Goal: Information Seeking & Learning: Learn about a topic

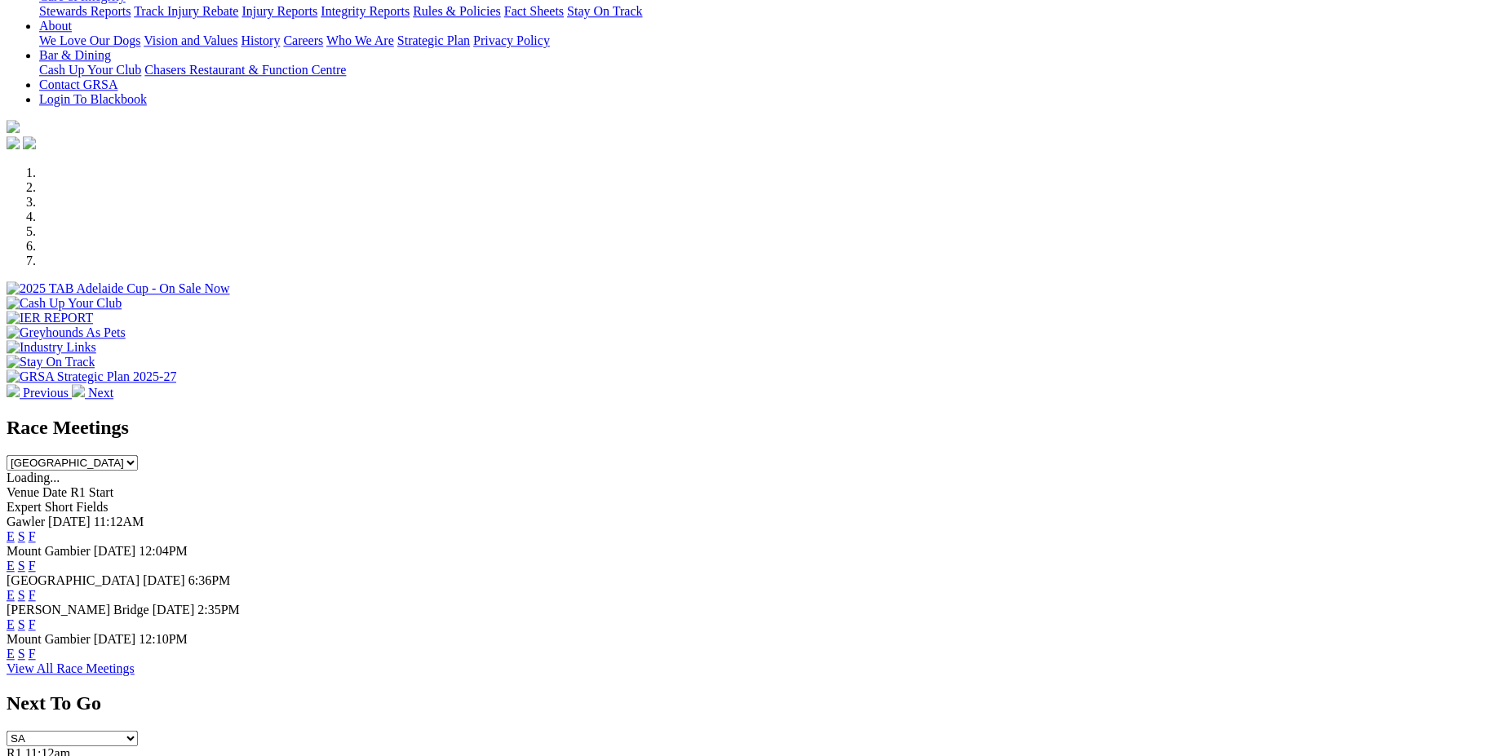
scroll to position [468, 0]
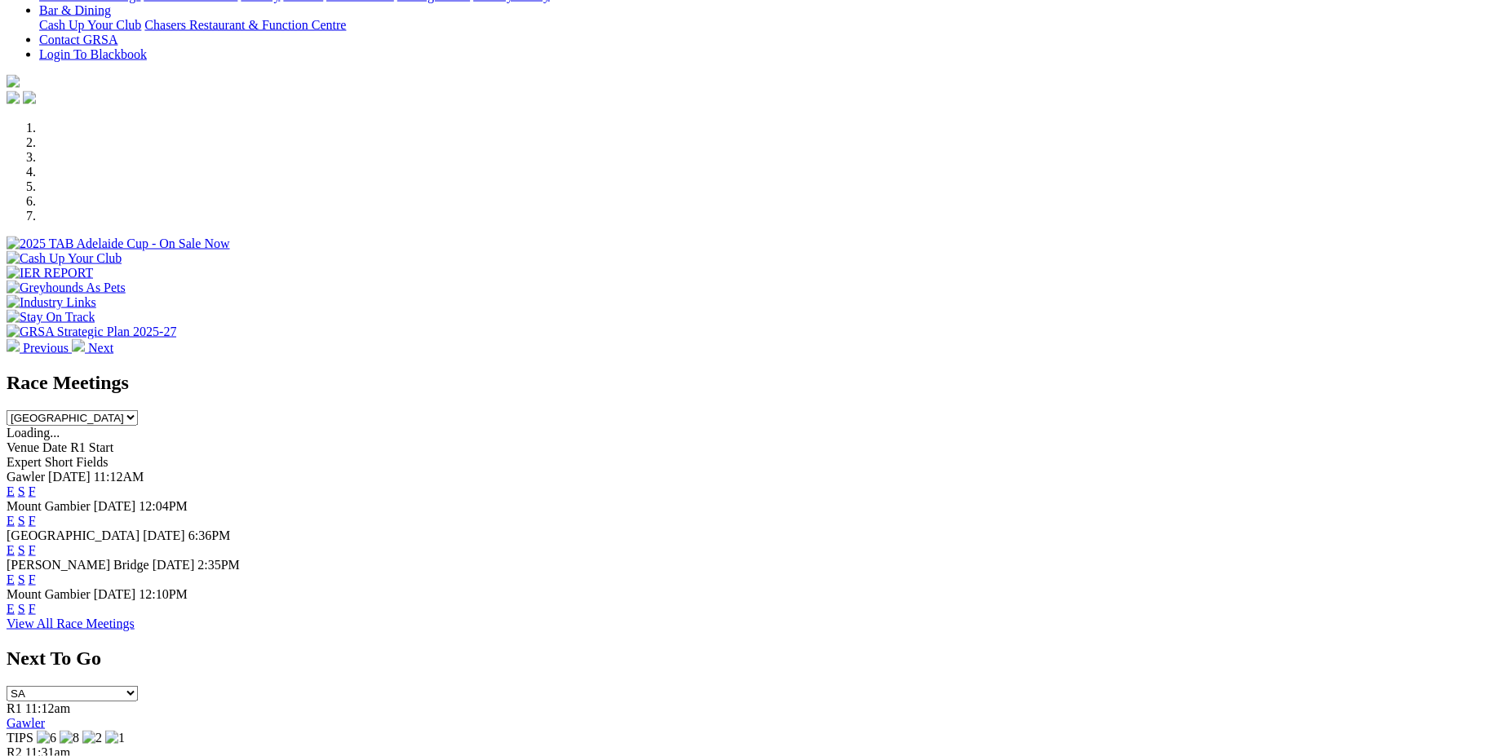
click at [36, 484] on link "F" at bounding box center [32, 491] width 7 height 14
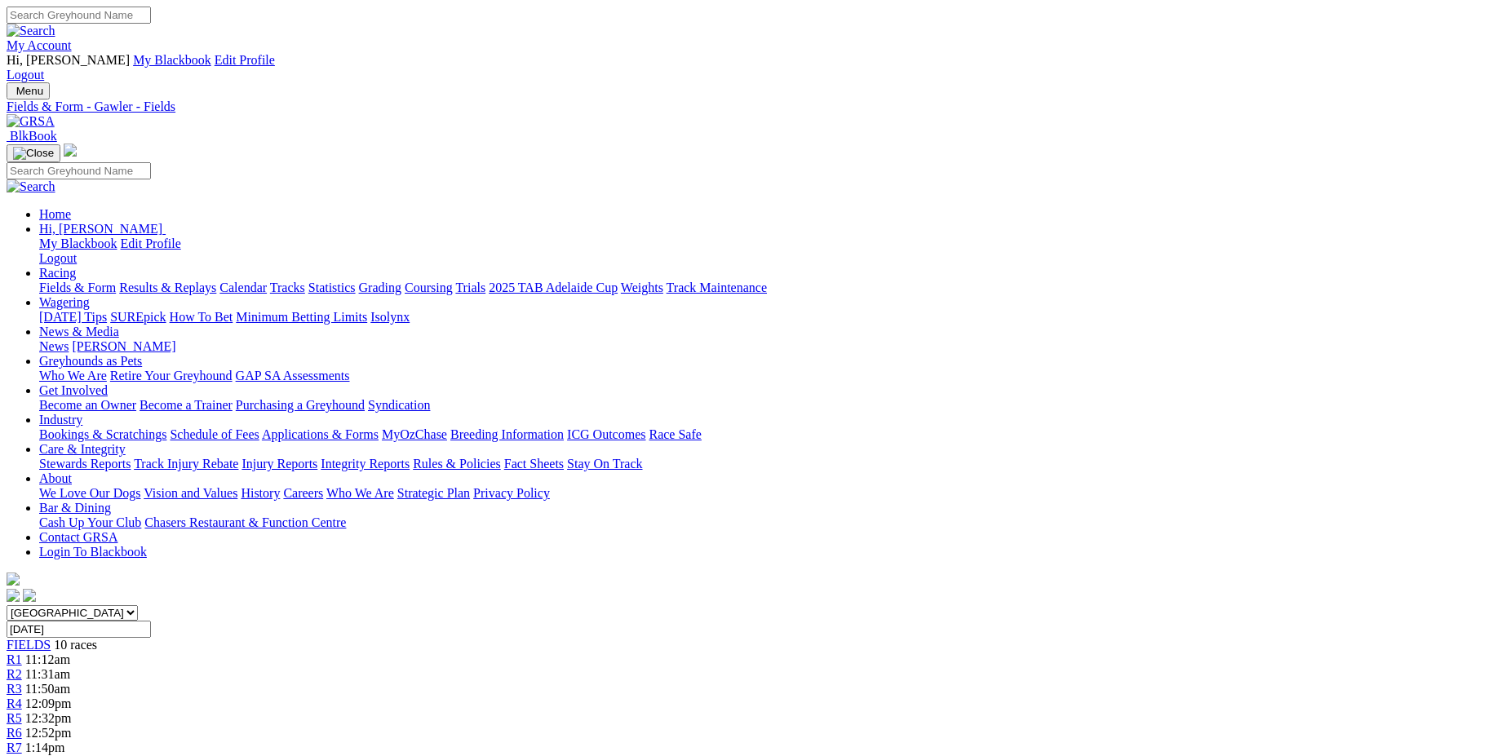
click at [216, 281] on link "Results & Replays" at bounding box center [167, 288] width 97 height 14
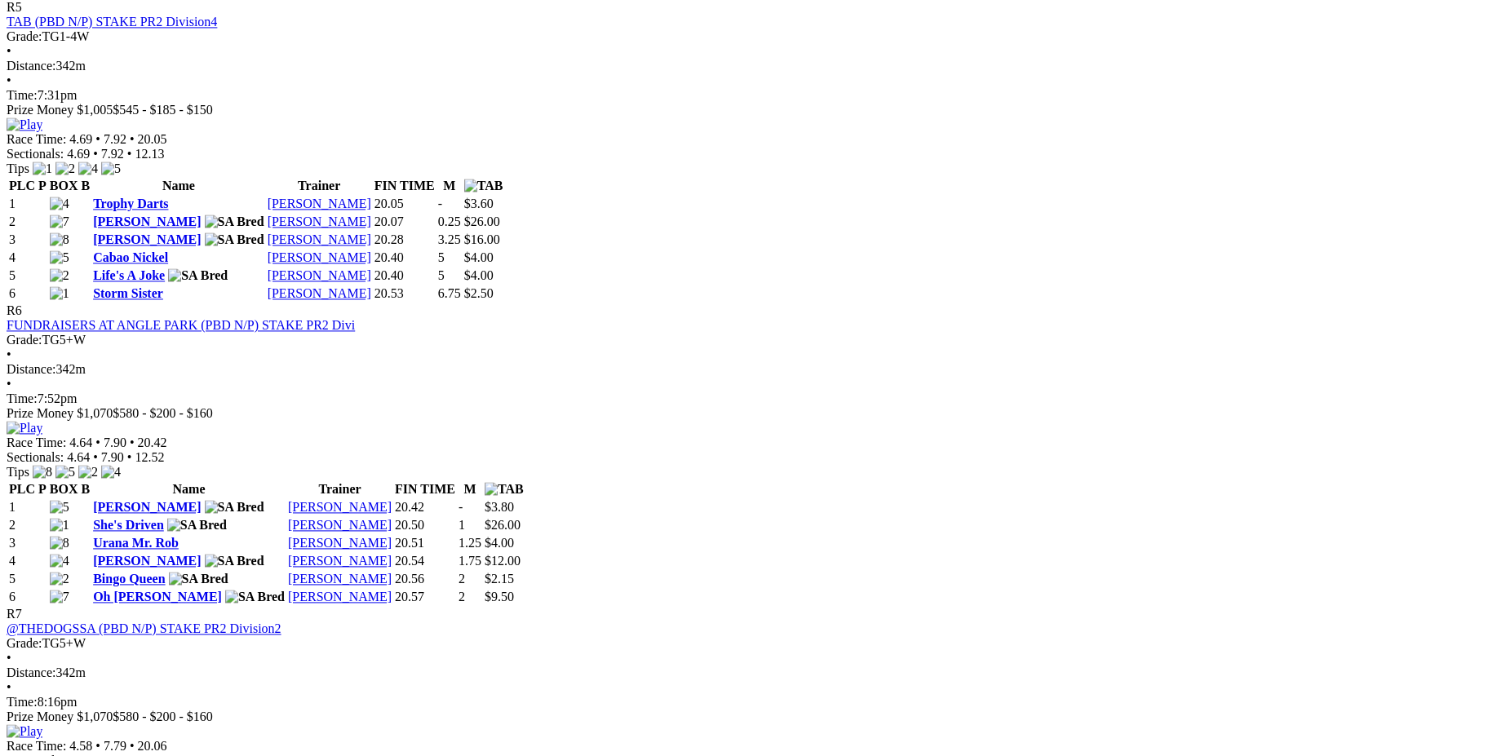
scroll to position [2065, 0]
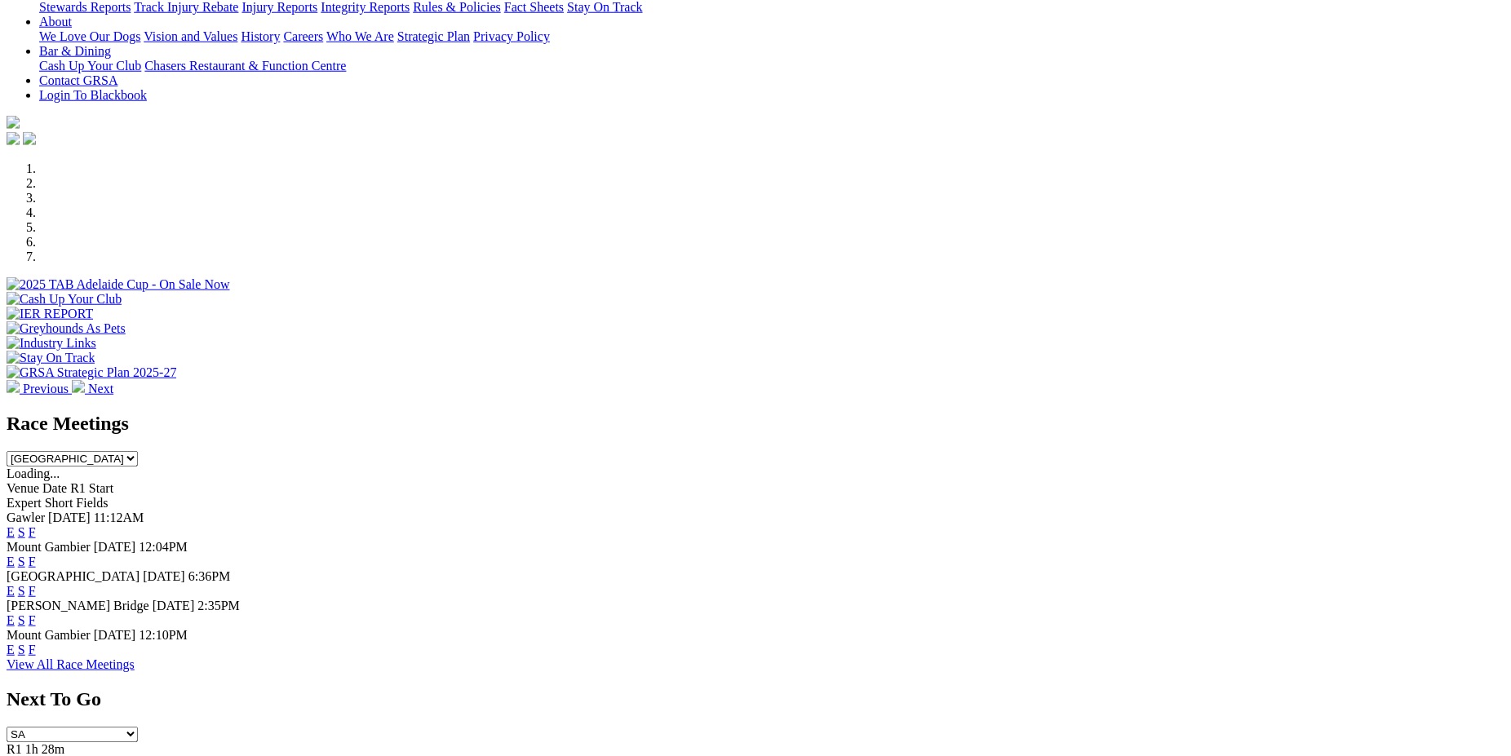
scroll to position [323, 0]
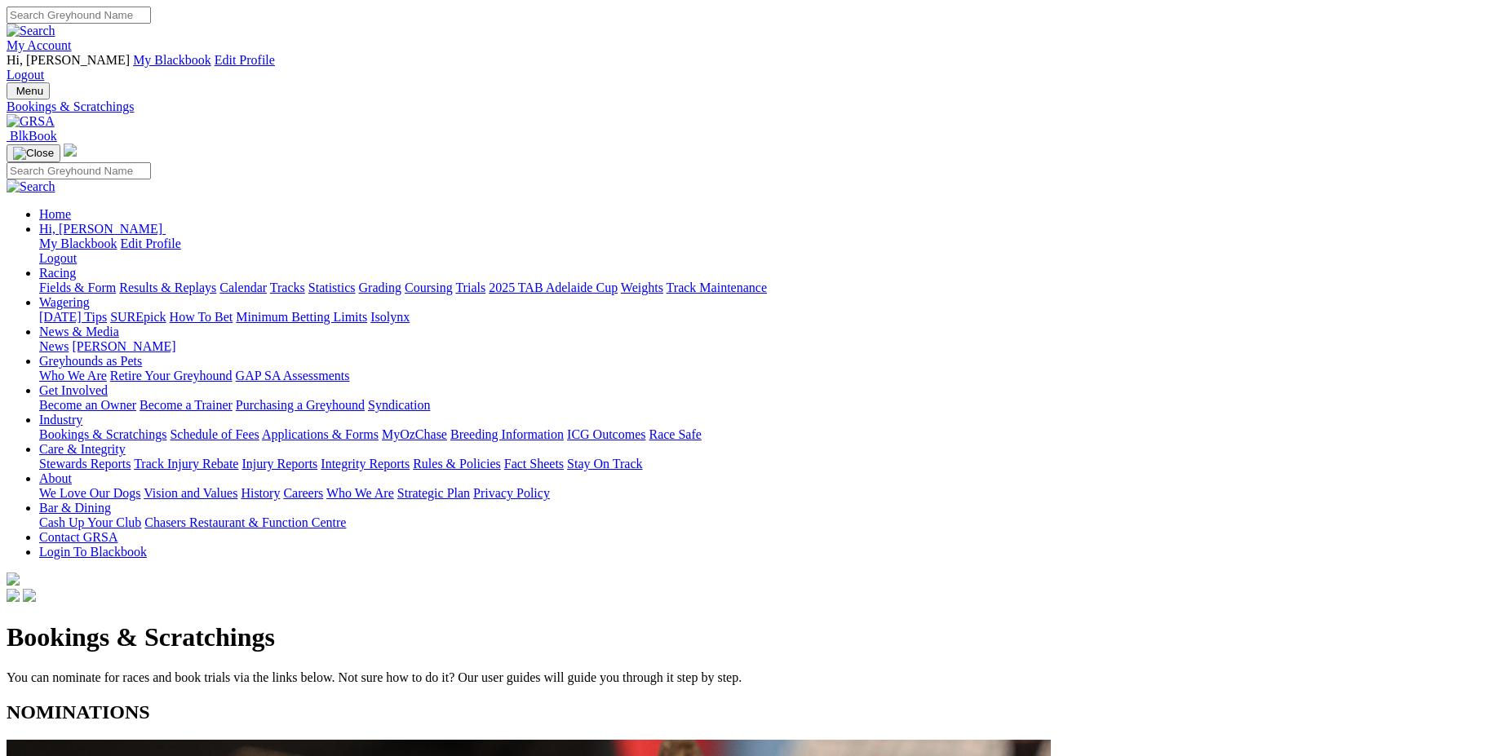
click at [76, 266] on link "Racing" at bounding box center [57, 273] width 37 height 14
click at [116, 281] on link "Fields & Form" at bounding box center [77, 288] width 77 height 14
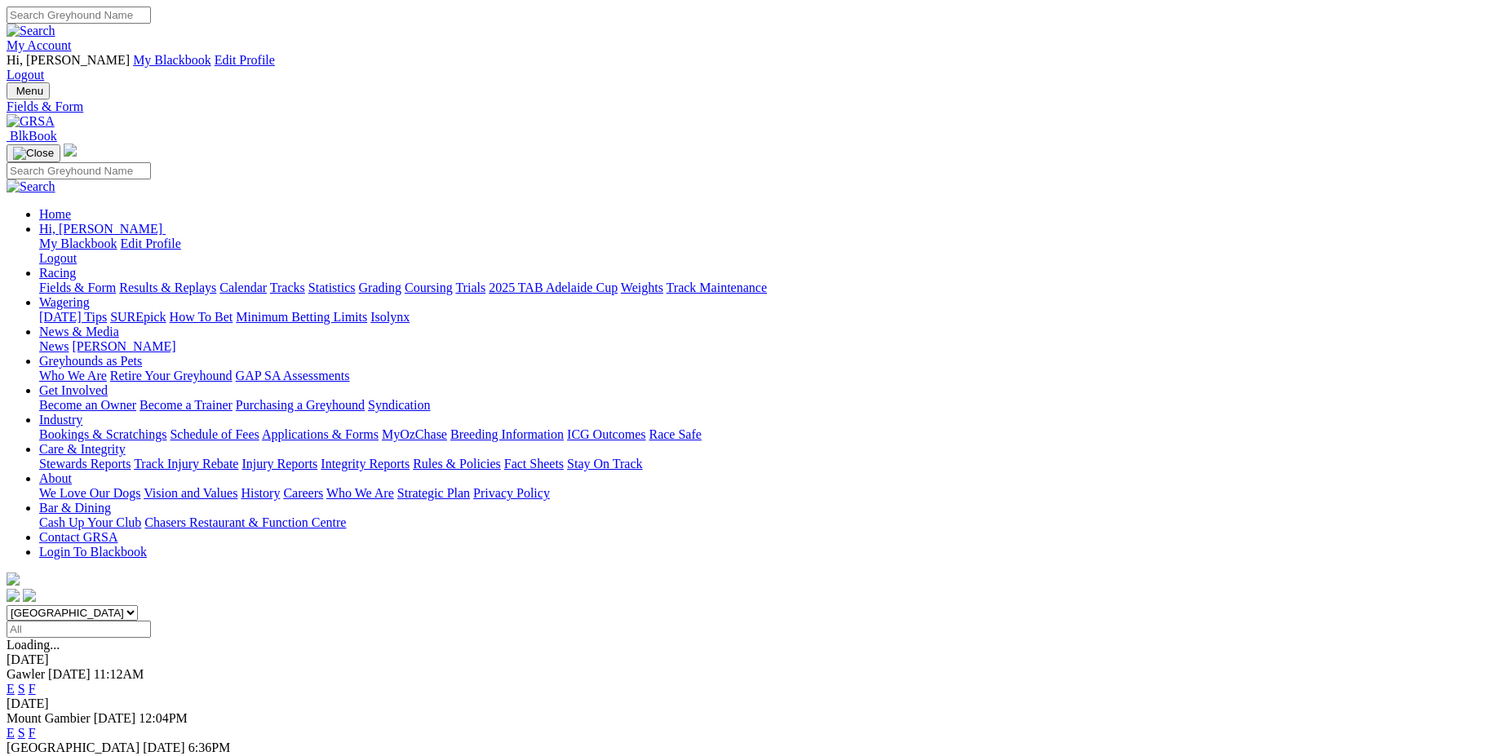
click at [36, 682] on link "F" at bounding box center [32, 689] width 7 height 14
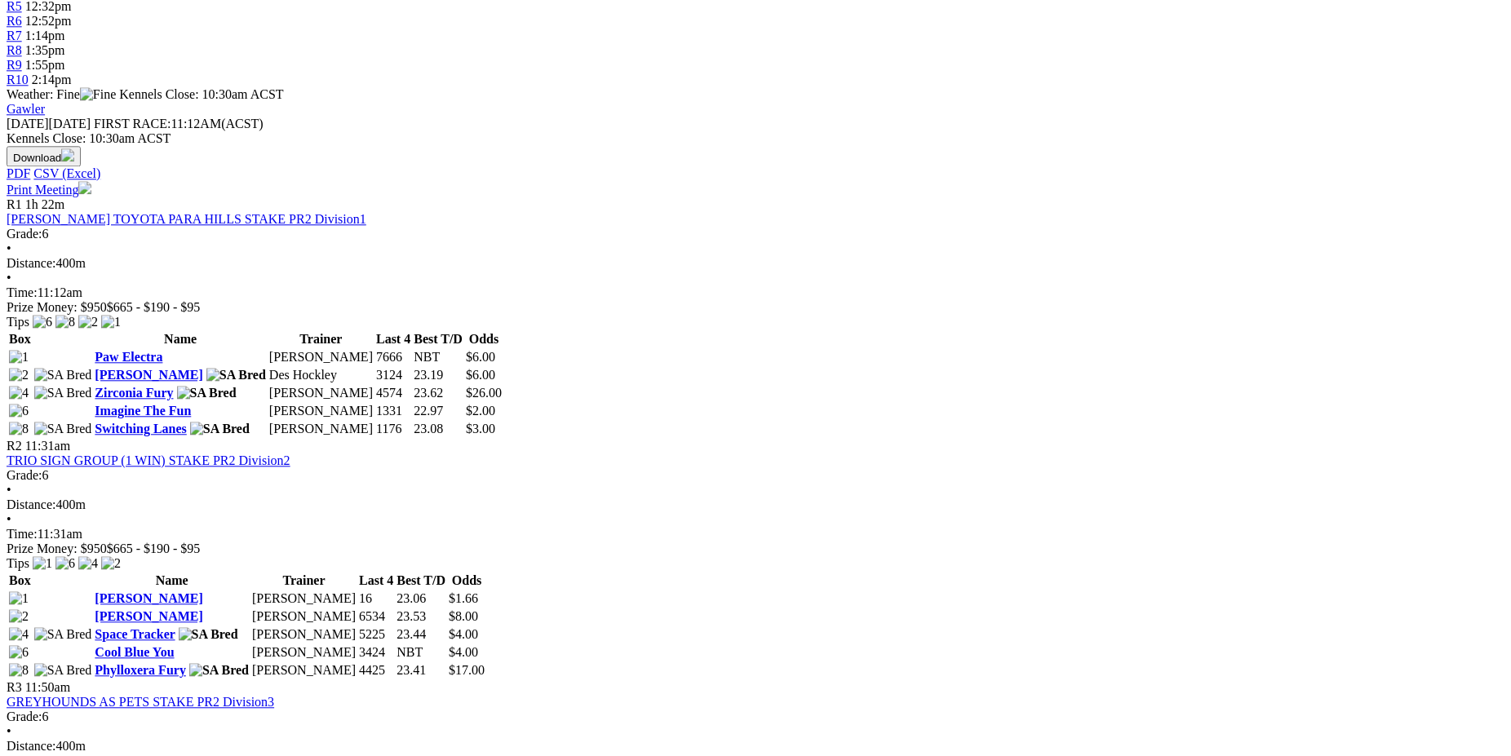
scroll to position [694, 0]
